Goal: Navigation & Orientation: Understand site structure

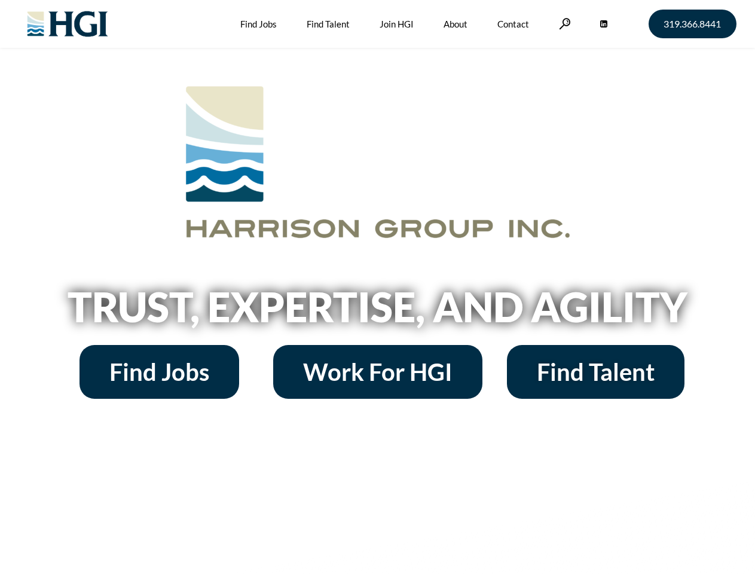
click at [377, 287] on h2 "Trust, Expertise, and Agility" at bounding box center [378, 306] width 682 height 41
click at [563, 23] on link at bounding box center [565, 23] width 12 height 11
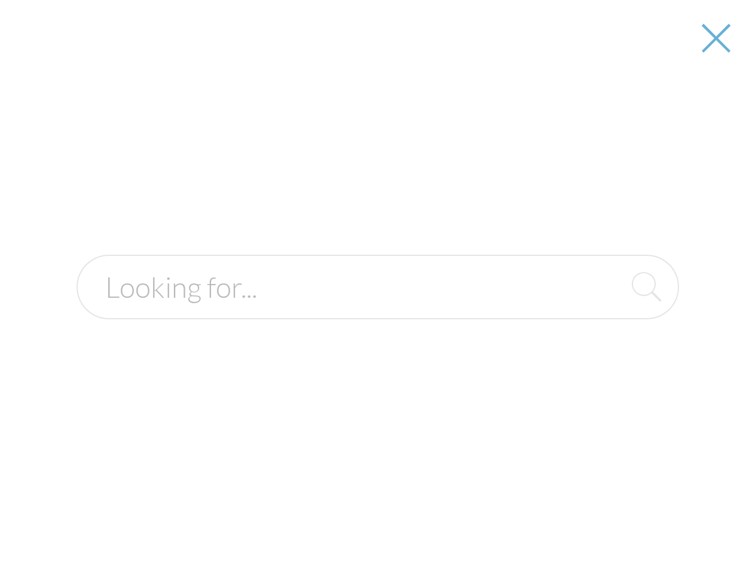
click at [377, 311] on div at bounding box center [377, 287] width 753 height 574
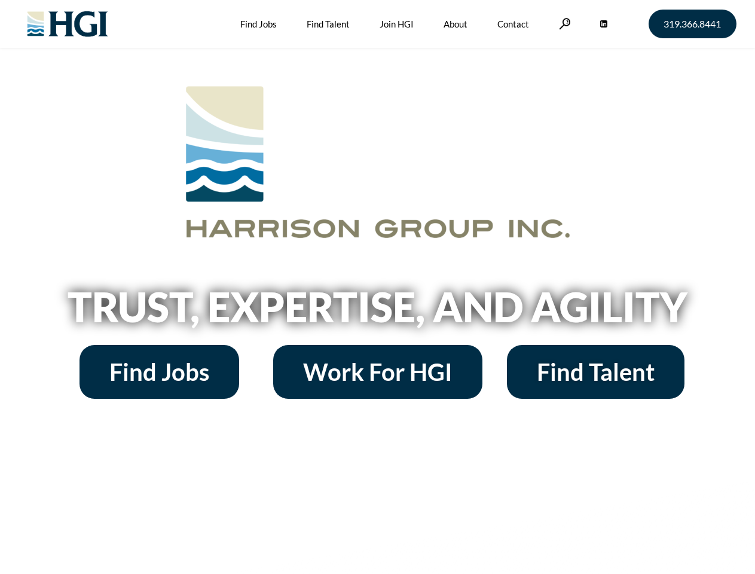
click at [377, 287] on h2 "Trust, Expertise, and Agility" at bounding box center [378, 306] width 682 height 41
click at [563, 23] on link at bounding box center [565, 23] width 12 height 11
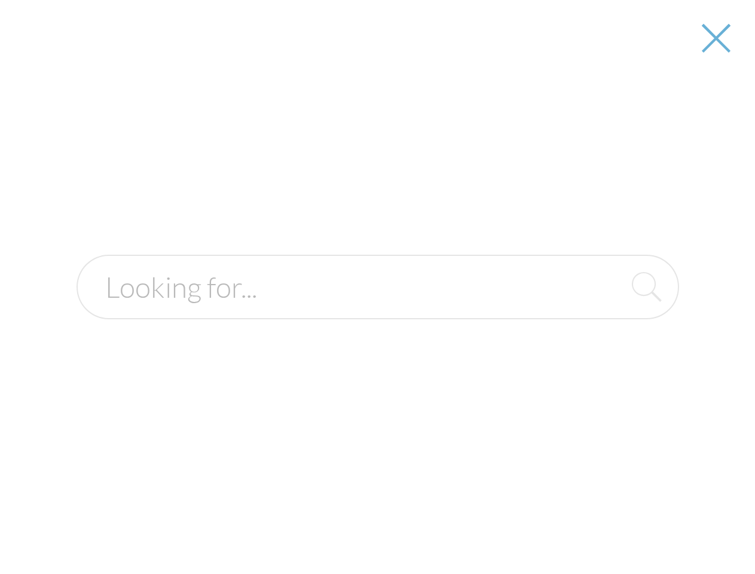
click at [377, 311] on h2 "Trust, Expertise, and Agility" at bounding box center [378, 306] width 682 height 41
